Goal: Transaction & Acquisition: Purchase product/service

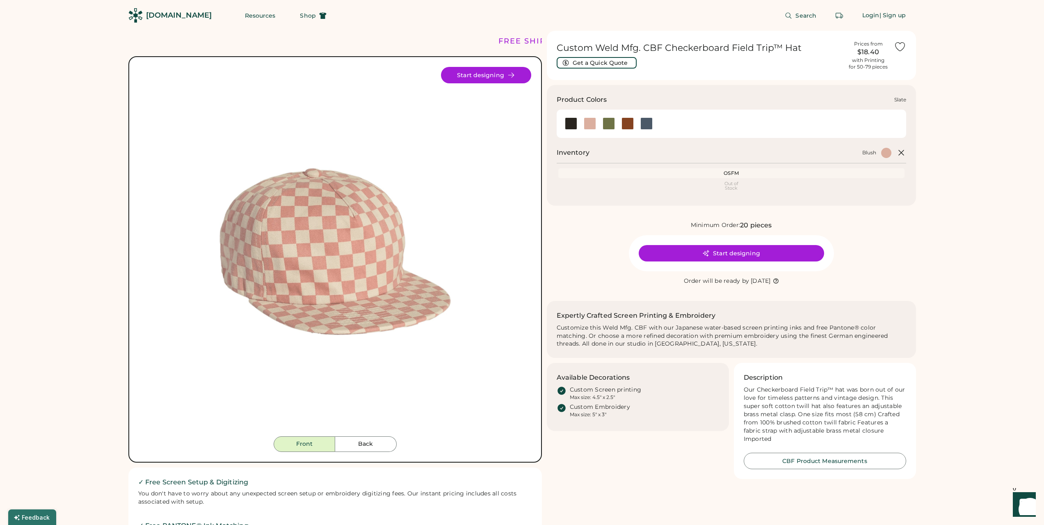
click at [650, 124] on div at bounding box center [647, 123] width 12 height 12
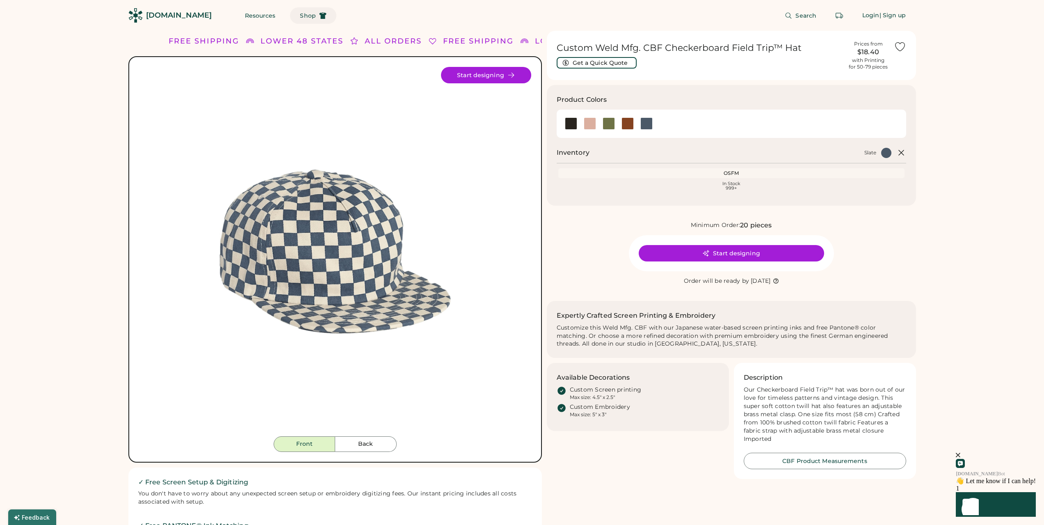
click at [300, 18] on span "Shop" at bounding box center [308, 16] width 16 height 6
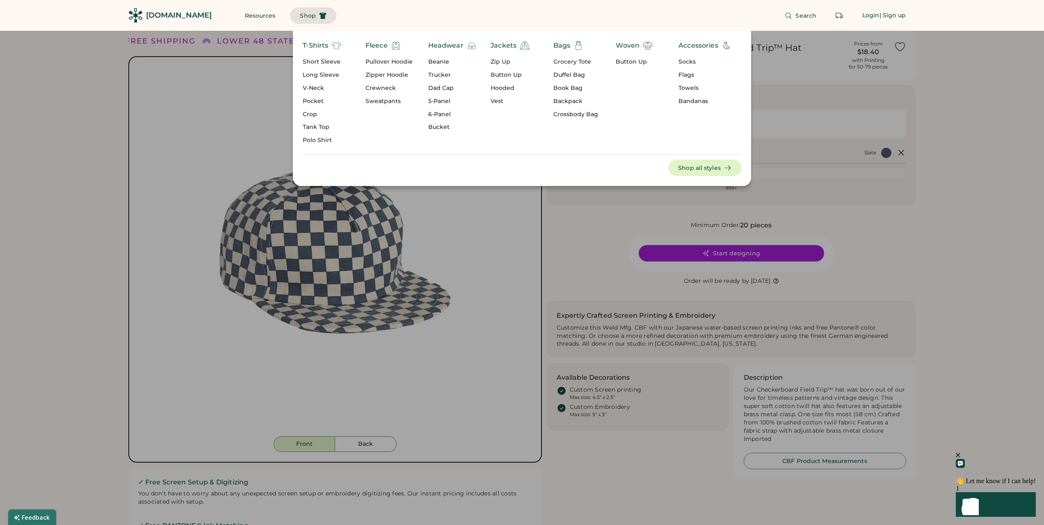
click at [584, 212] on div at bounding box center [522, 262] width 1044 height 525
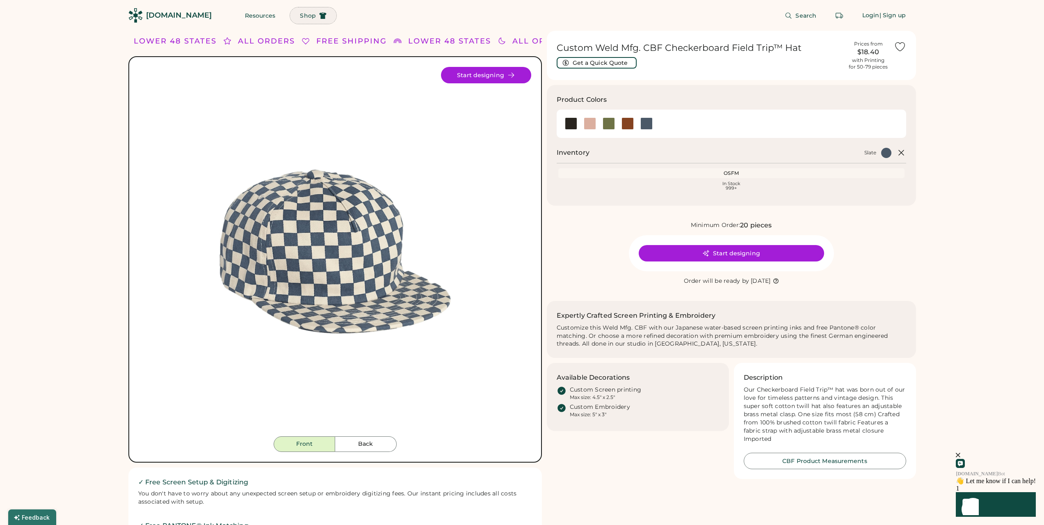
click at [298, 13] on button "Shop" at bounding box center [313, 15] width 46 height 16
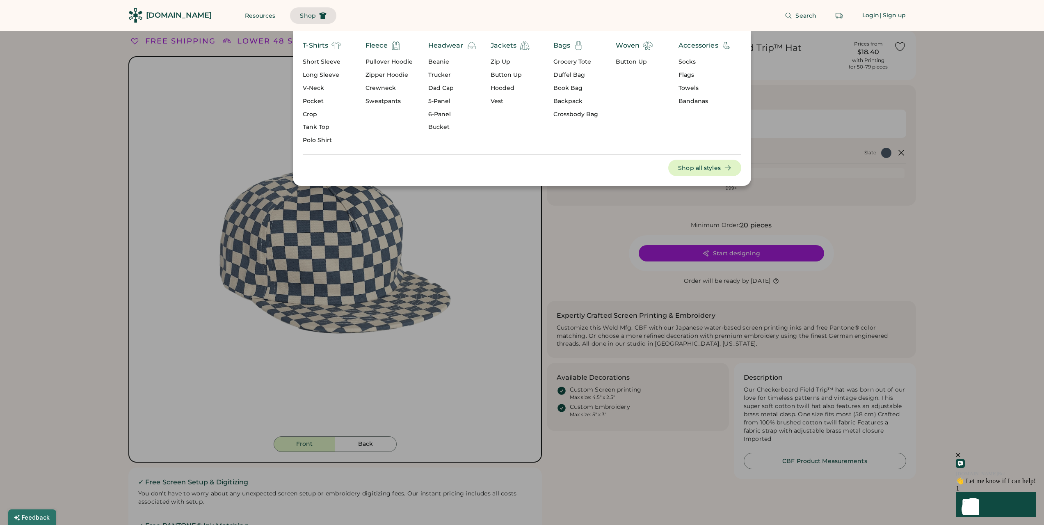
click at [441, 73] on div "Trucker" at bounding box center [452, 75] width 48 height 8
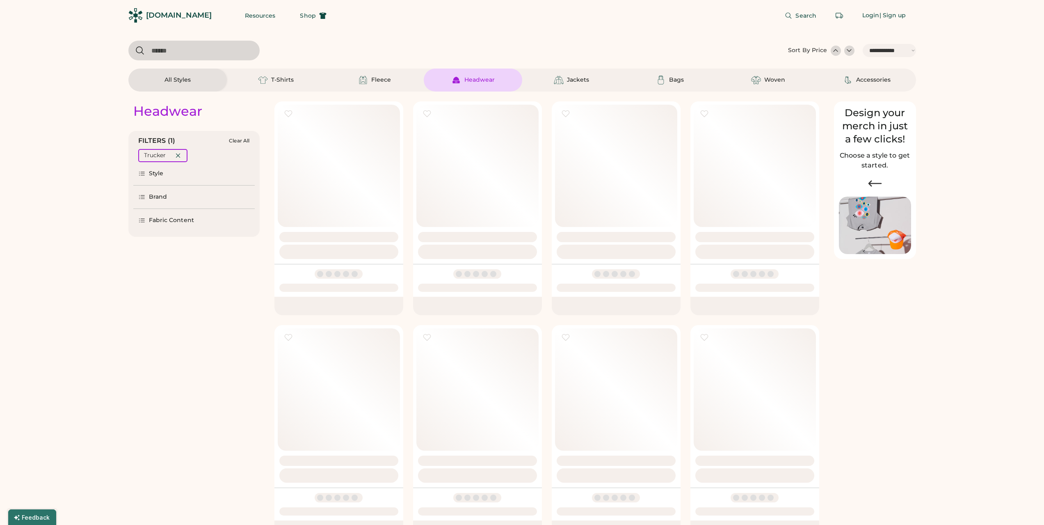
select select "*****"
select select "*"
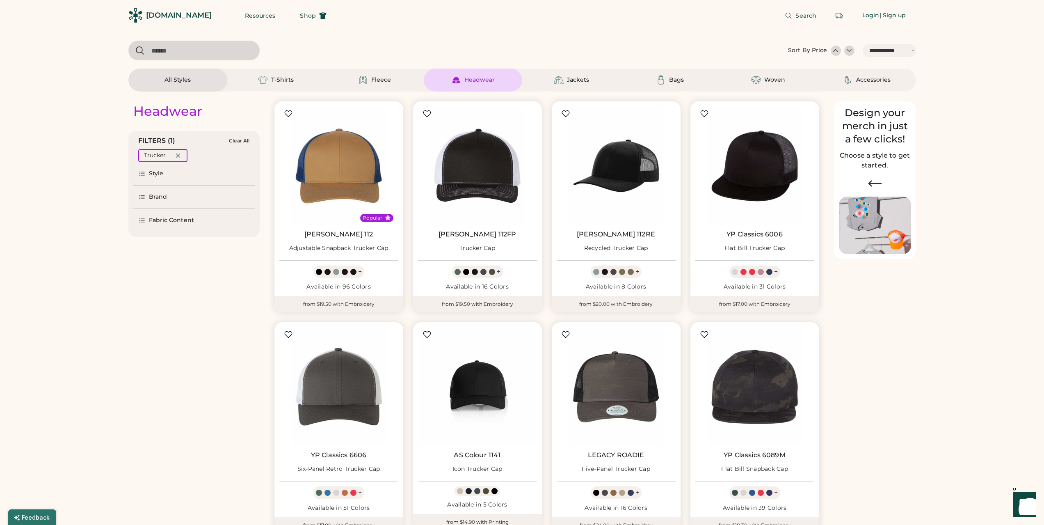
scroll to position [287, 0]
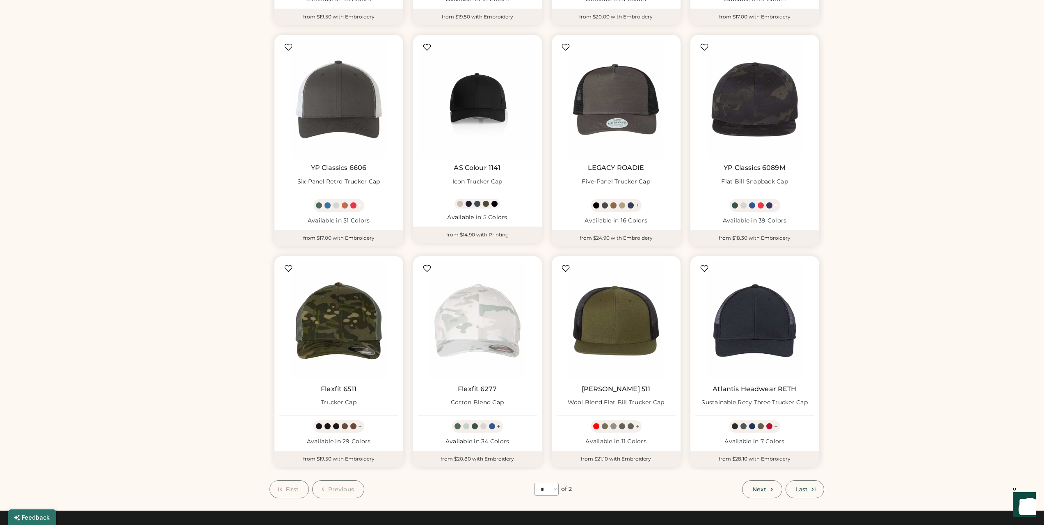
select select "*****"
select select "*"
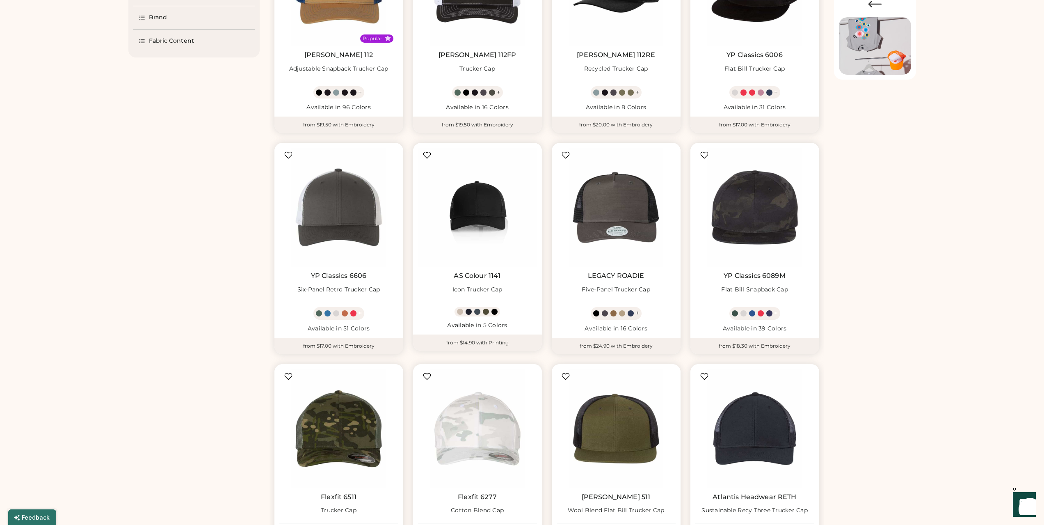
scroll to position [0, 0]
